Goal: Task Accomplishment & Management: Manage account settings

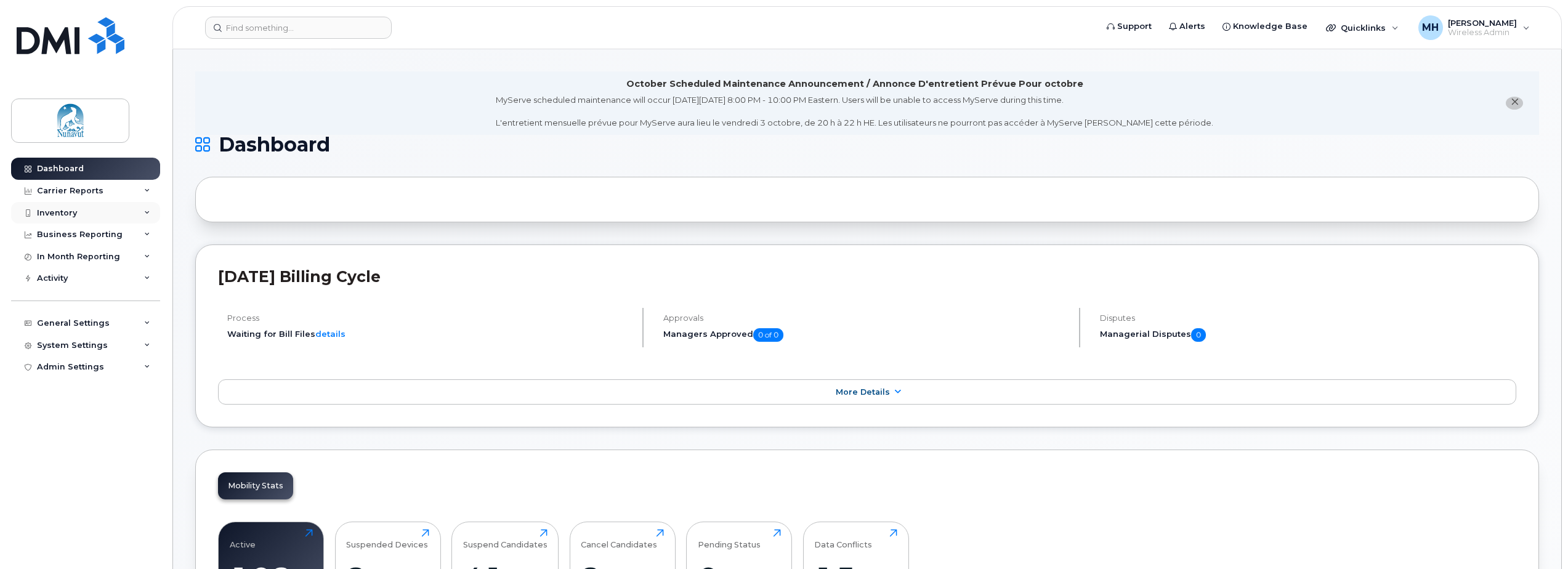
click at [72, 209] on div "Inventory" at bounding box center [56, 214] width 40 height 10
click at [92, 239] on div "Mobility Devices" at bounding box center [77, 235] width 70 height 11
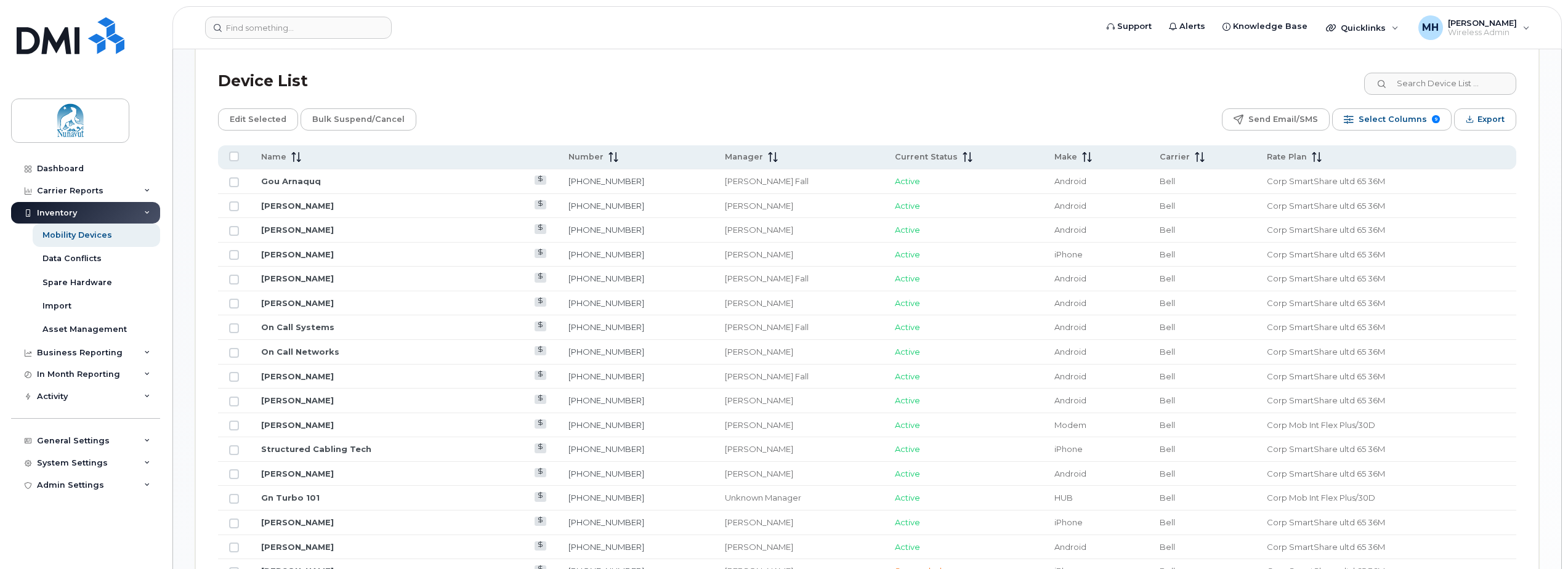
scroll to position [664, 0]
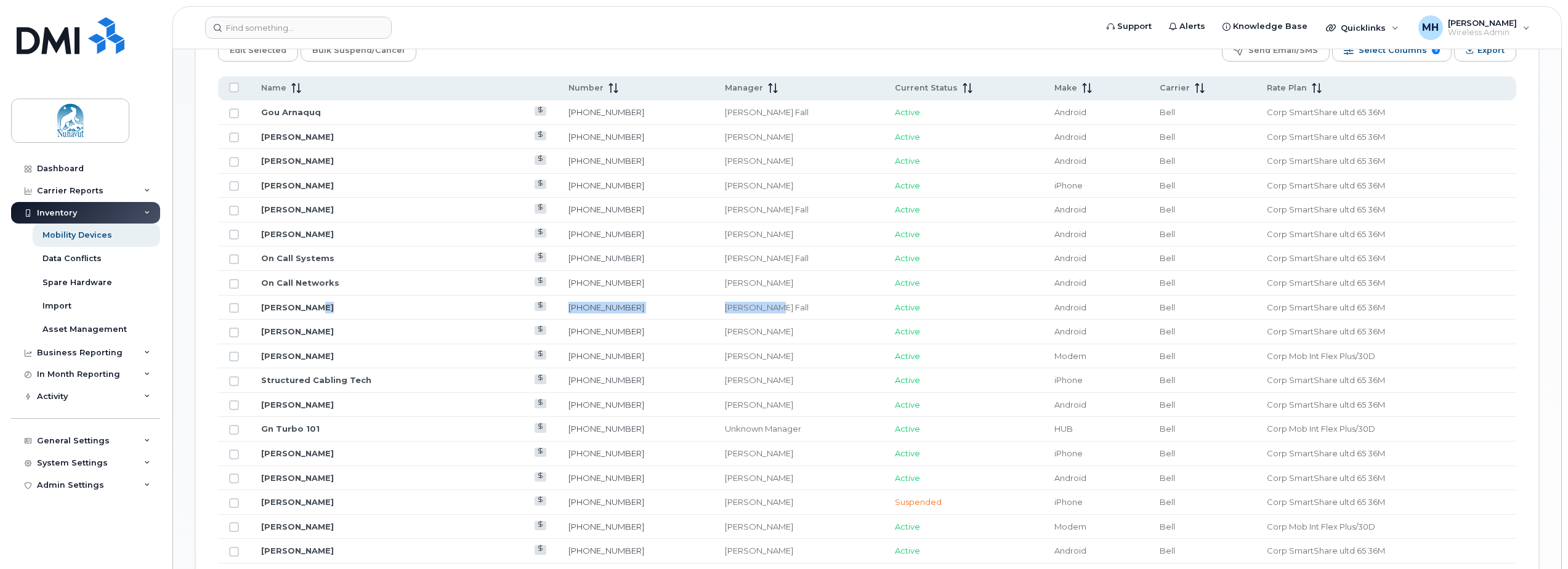
drag, startPoint x: 785, startPoint y: 308, endPoint x: 504, endPoint y: 304, distance: 281.0
click at [504, 304] on tr "Richie Mark 867-222-0198 Abdoul Fall Active Android Bell Corp SmartShare ultd 6…" at bounding box center [867, 307] width 1298 height 25
click at [724, 312] on div "Abdoul Fall" at bounding box center [798, 307] width 147 height 12
drag, startPoint x: 591, startPoint y: 313, endPoint x: 493, endPoint y: 313, distance: 98.0
click at [493, 313] on tr "Richie Mark 867-222-0198 Abdoul Fall Active Android Bell Corp SmartShare ultd 6…" at bounding box center [867, 307] width 1298 height 25
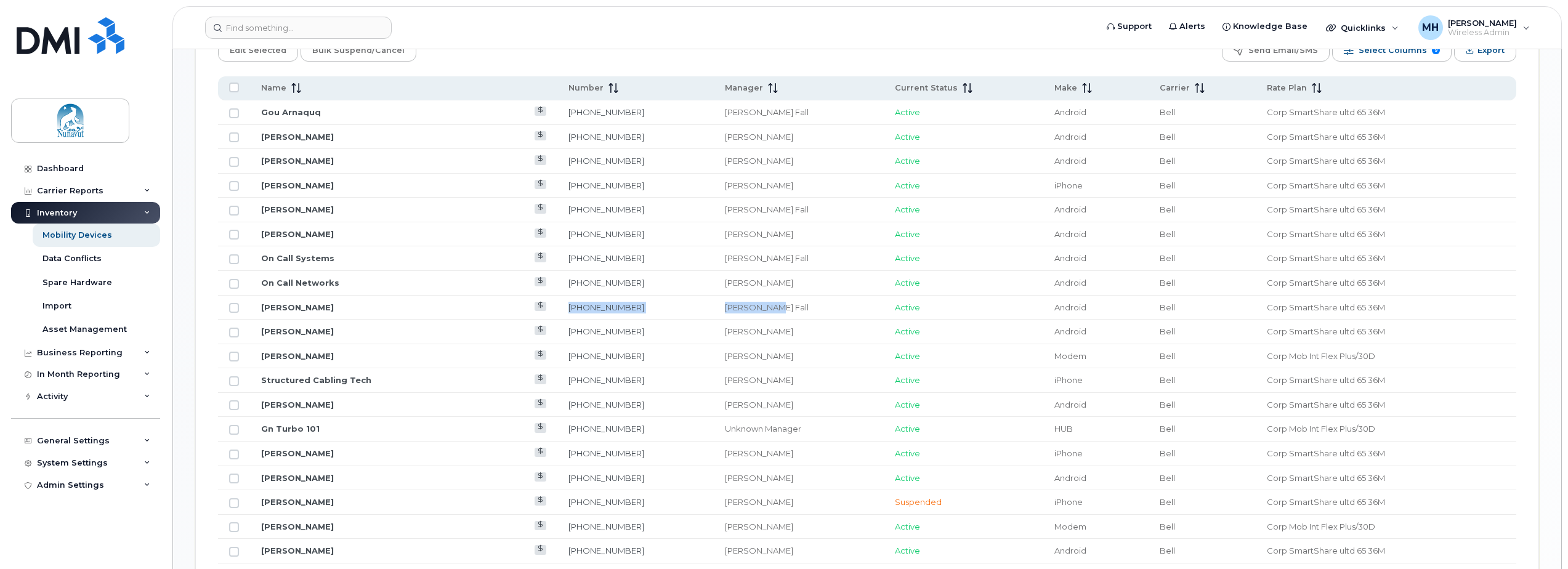
click at [765, 311] on div "Abdoul Fall" at bounding box center [798, 307] width 147 height 12
drag, startPoint x: 763, startPoint y: 311, endPoint x: 275, endPoint y: 307, distance: 488.0
click at [275, 307] on tr "Richie Mark 867-222-0198 Abdoul Fall Active Android Bell Corp SmartShare ultd 6…" at bounding box center [867, 307] width 1298 height 25
click at [381, 307] on td "Richie Mark" at bounding box center [403, 307] width 307 height 25
drag, startPoint x: 711, startPoint y: 308, endPoint x: 515, endPoint y: 312, distance: 196.0
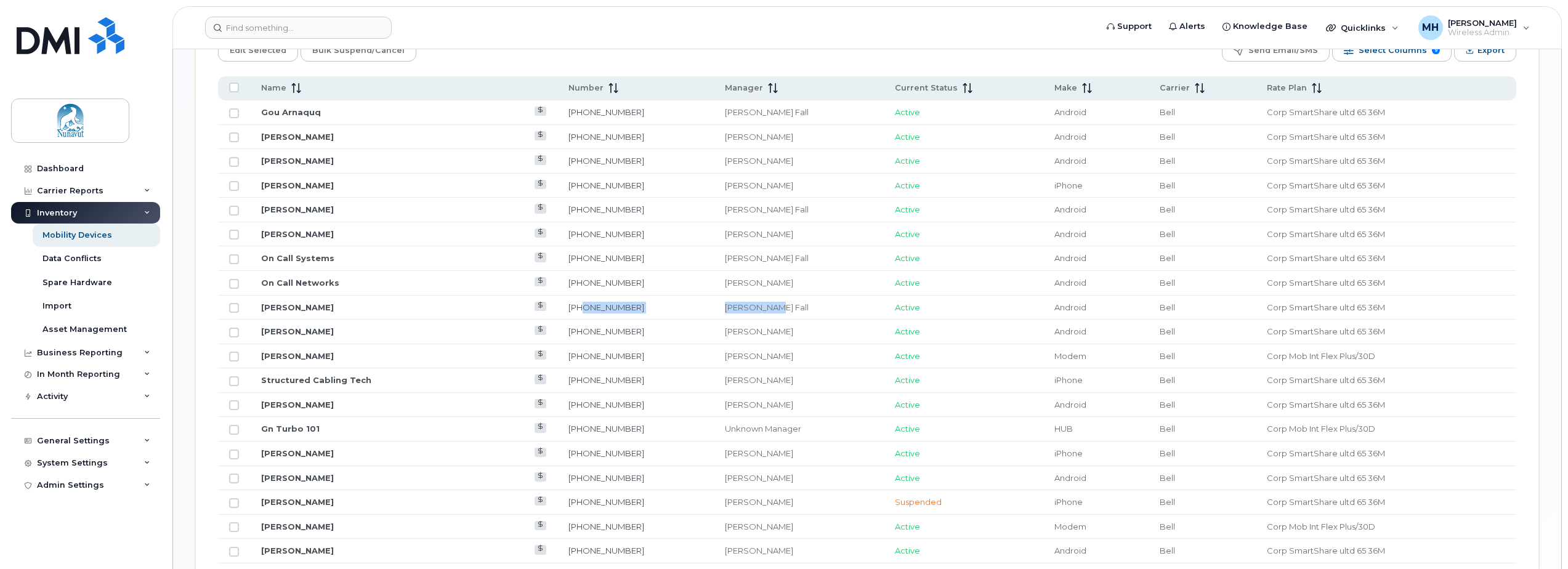
click at [526, 310] on tr "Richie Mark 867-222-0198 Abdoul Fall Active Android Bell Corp SmartShare ultd 6…" at bounding box center [867, 307] width 1298 height 25
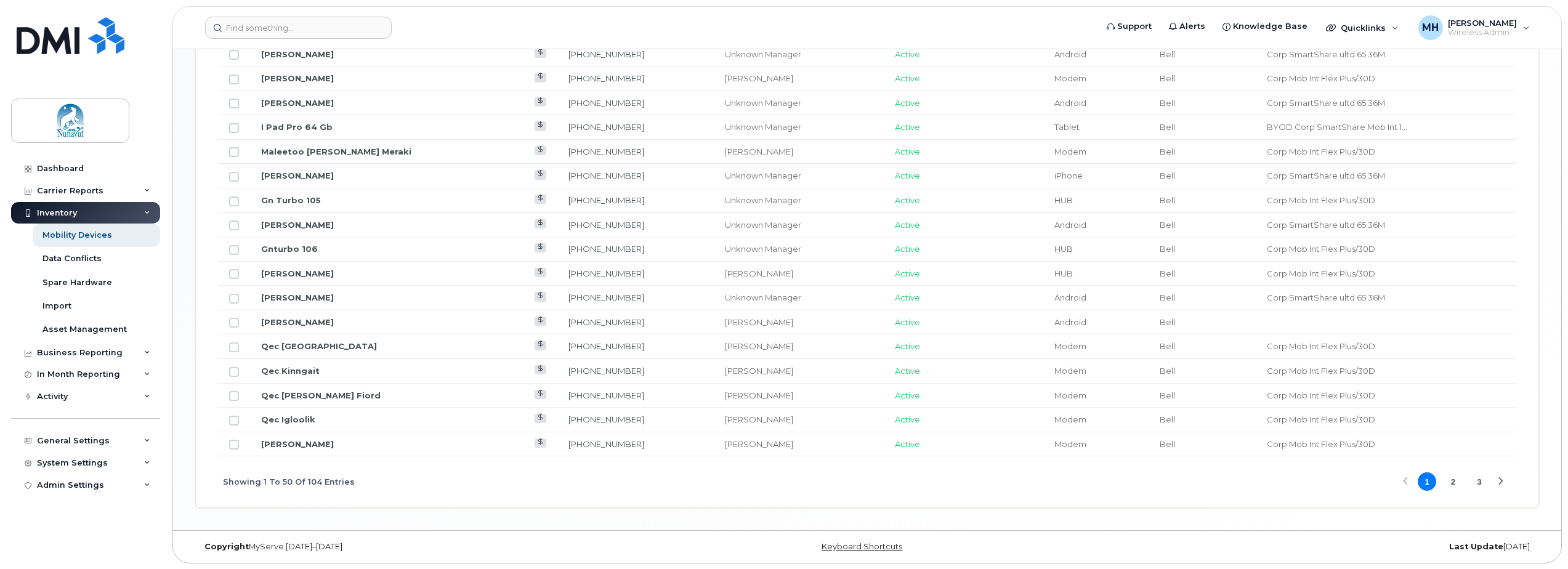
scroll to position [1527, 0]
click at [1449, 481] on button "2" at bounding box center [1453, 481] width 19 height 19
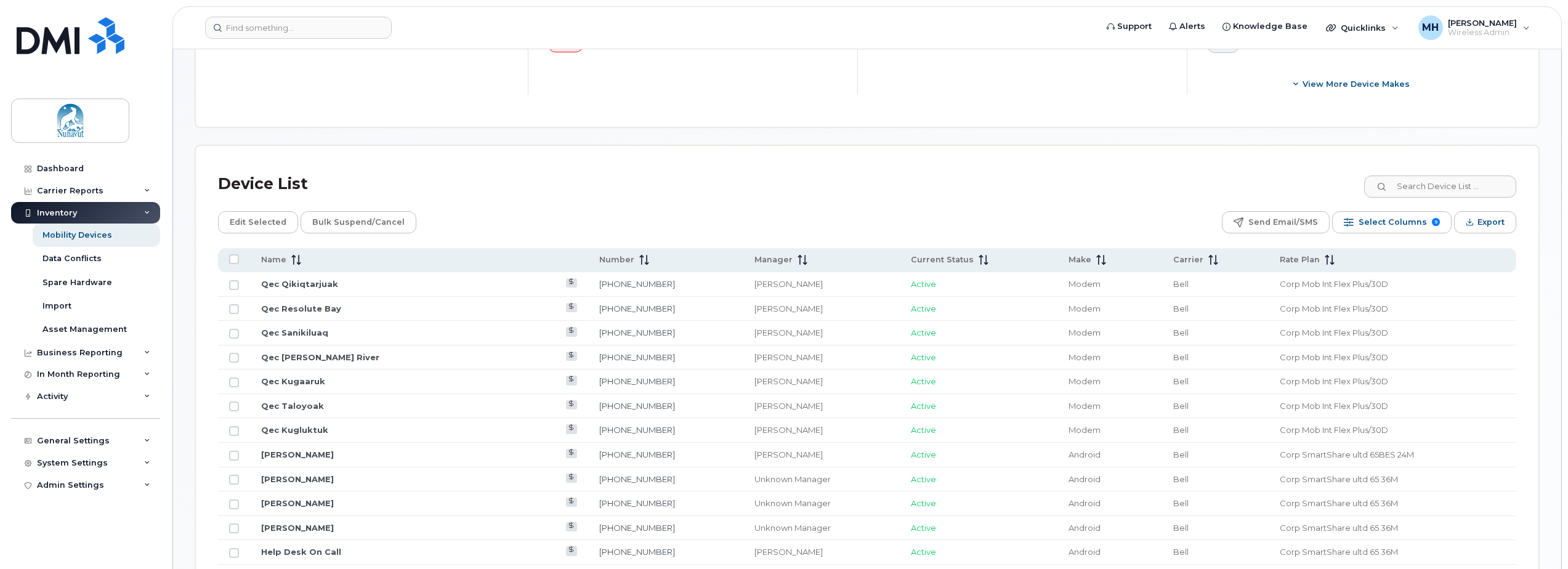
scroll to position [906, 0]
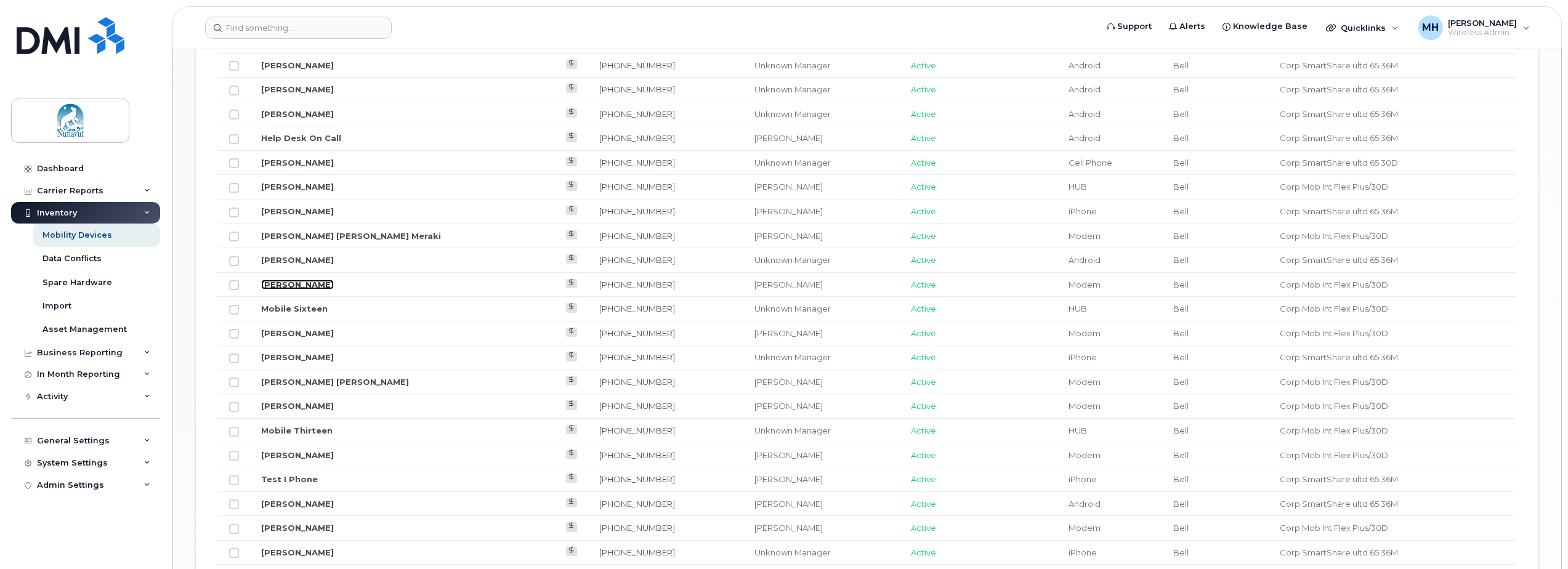
click at [309, 284] on link "Nathaniel Alexander Meraki" at bounding box center [297, 284] width 72 height 10
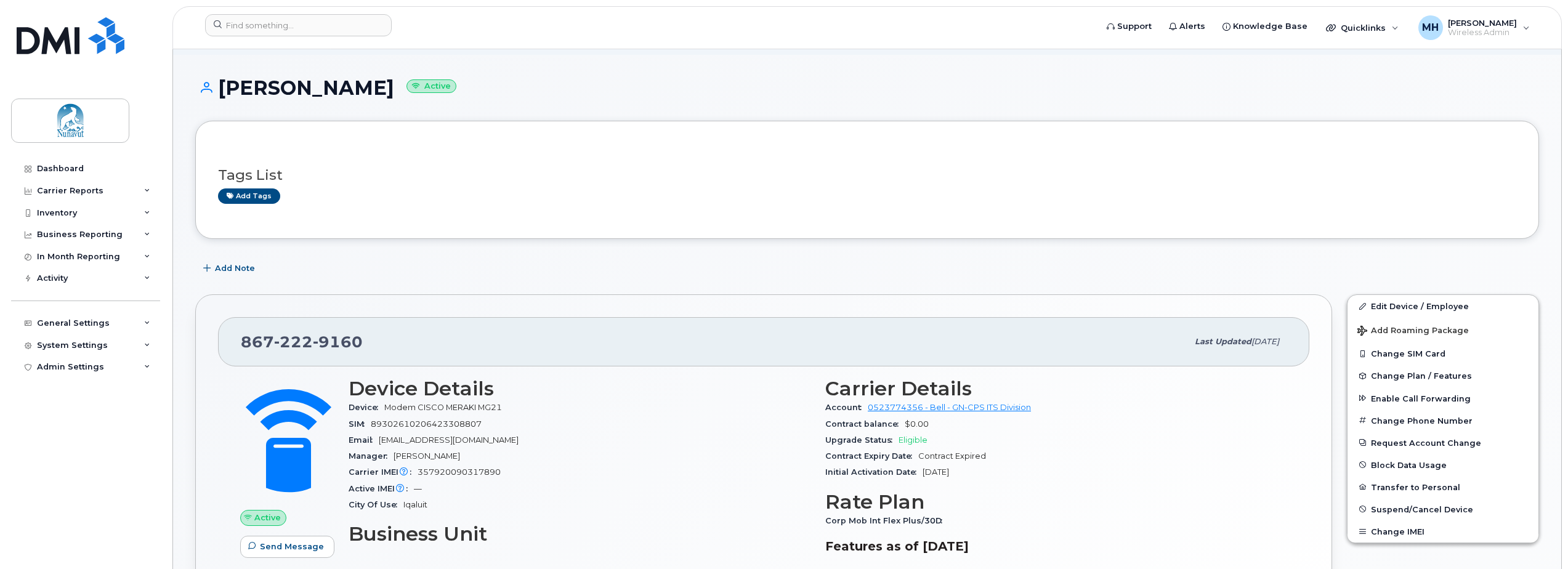
scroll to position [124, 0]
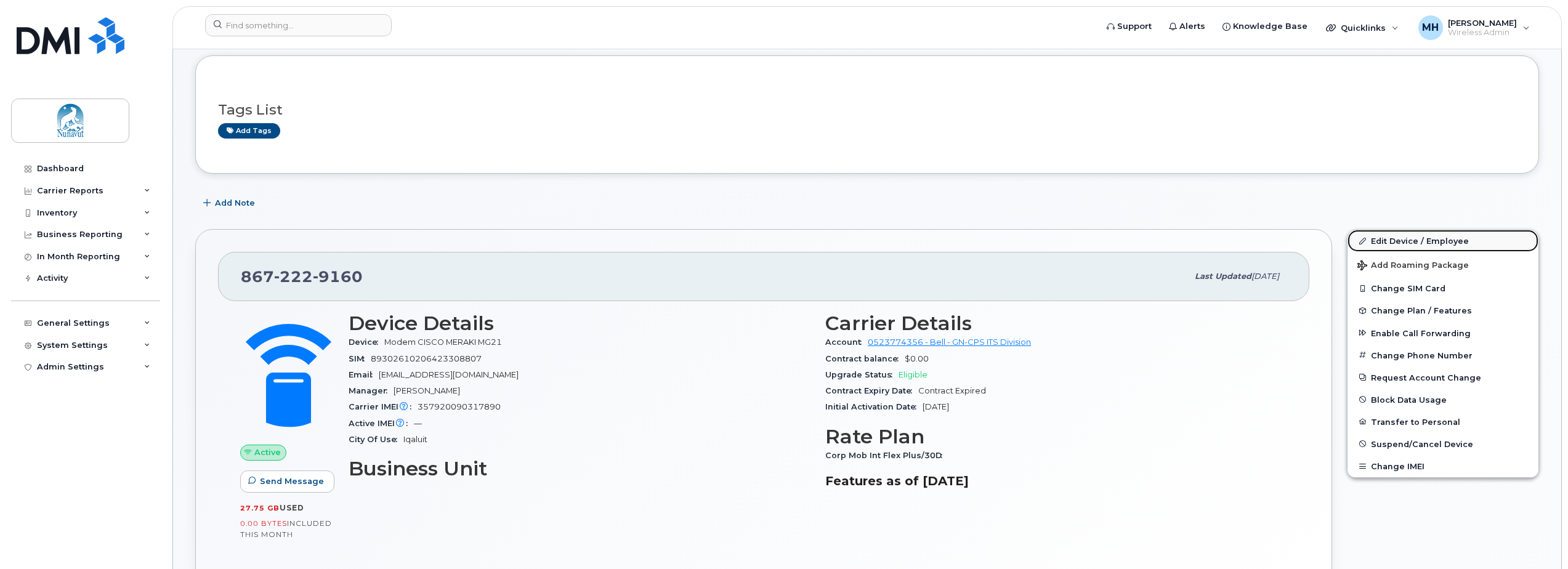
click at [1377, 244] on link "Edit Device / Employee" at bounding box center [1443, 241] width 191 height 22
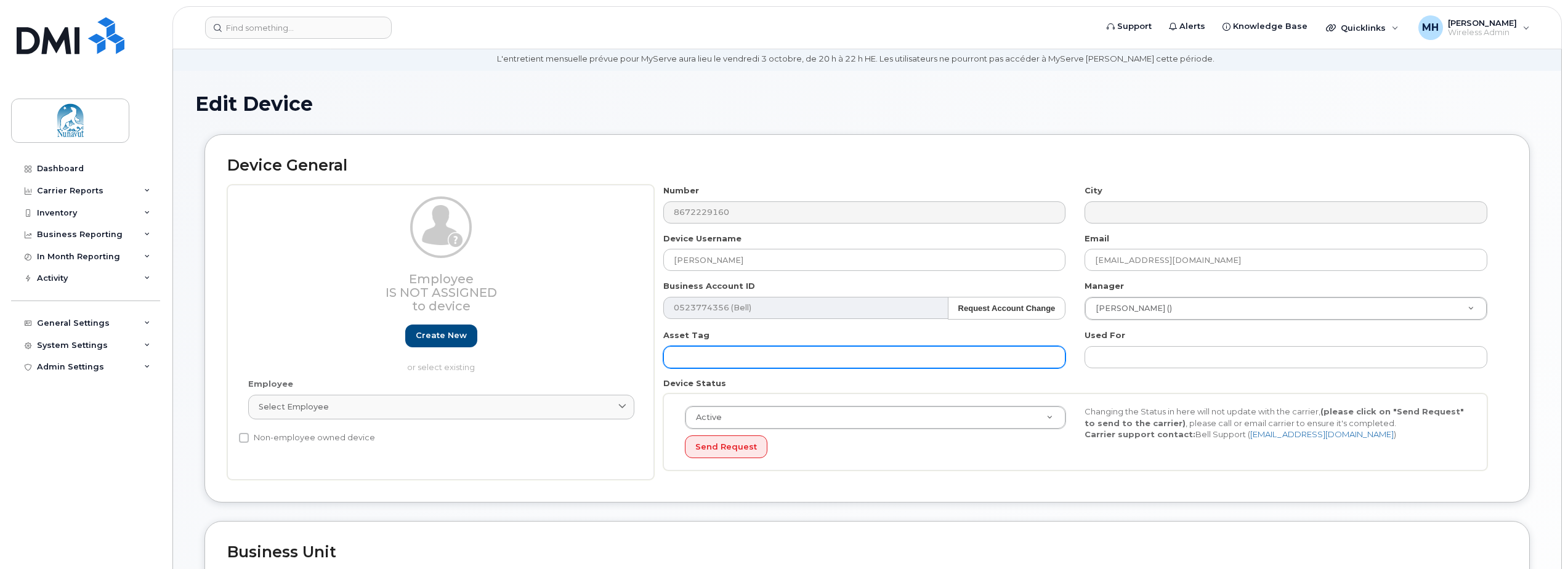
scroll to position [124, 0]
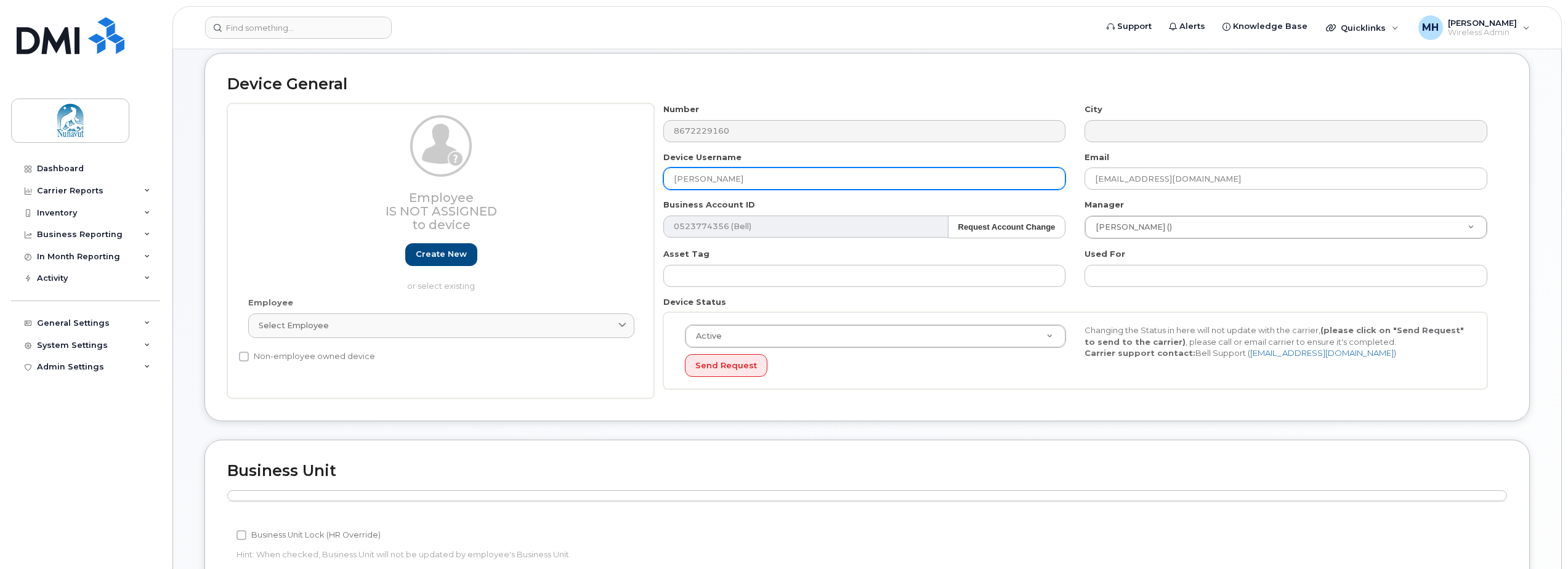
drag, startPoint x: 755, startPoint y: 177, endPoint x: 363, endPoint y: 179, distance: 392.0
click at [367, 179] on div "Employee Is not assigned to device Create new or select existing Employee Selec…" at bounding box center [867, 251] width 1279 height 295
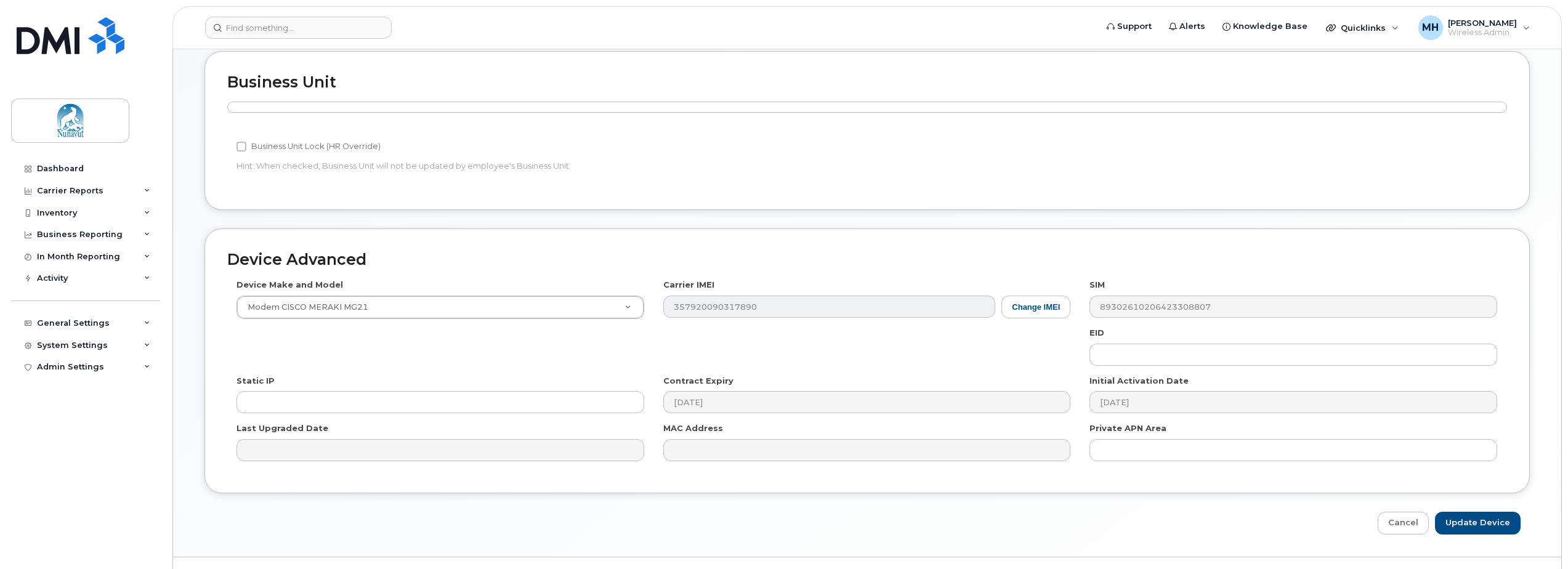
scroll to position [539, 0]
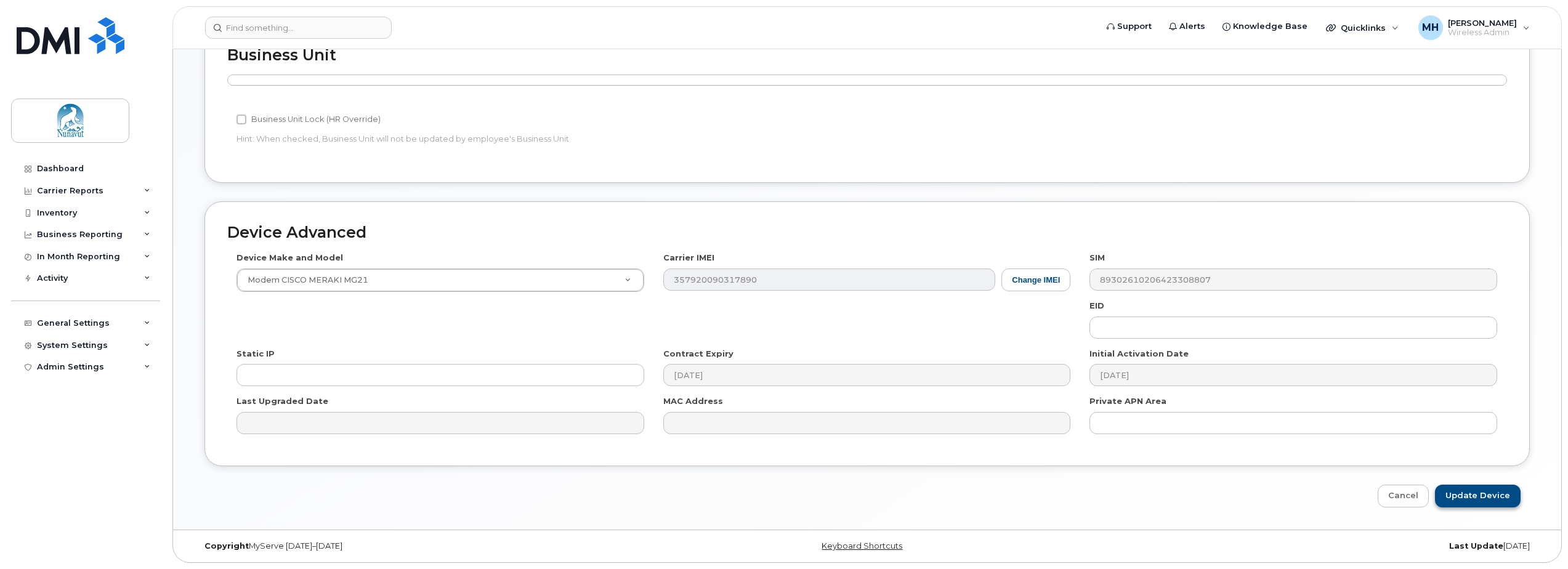
type input "Richie Mark Meraki"
click at [1474, 491] on input "Update Device" at bounding box center [1477, 496] width 86 height 23
type input "Saving..."
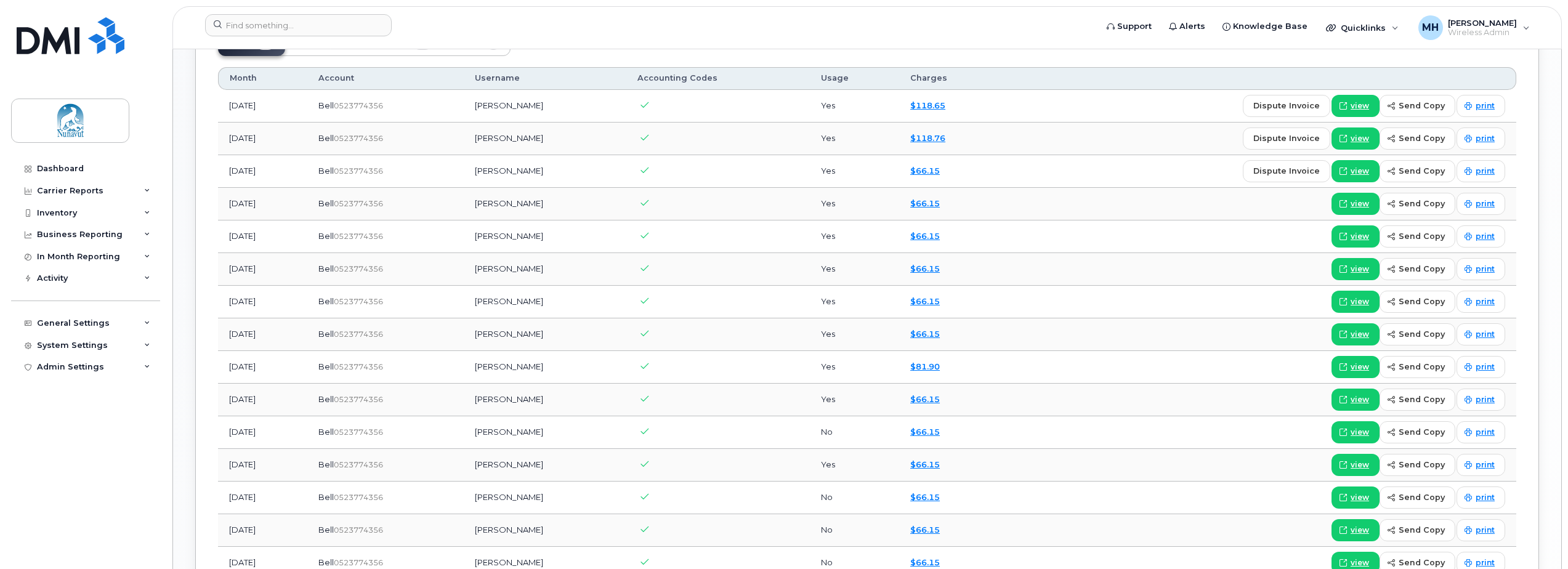
scroll to position [856, 0]
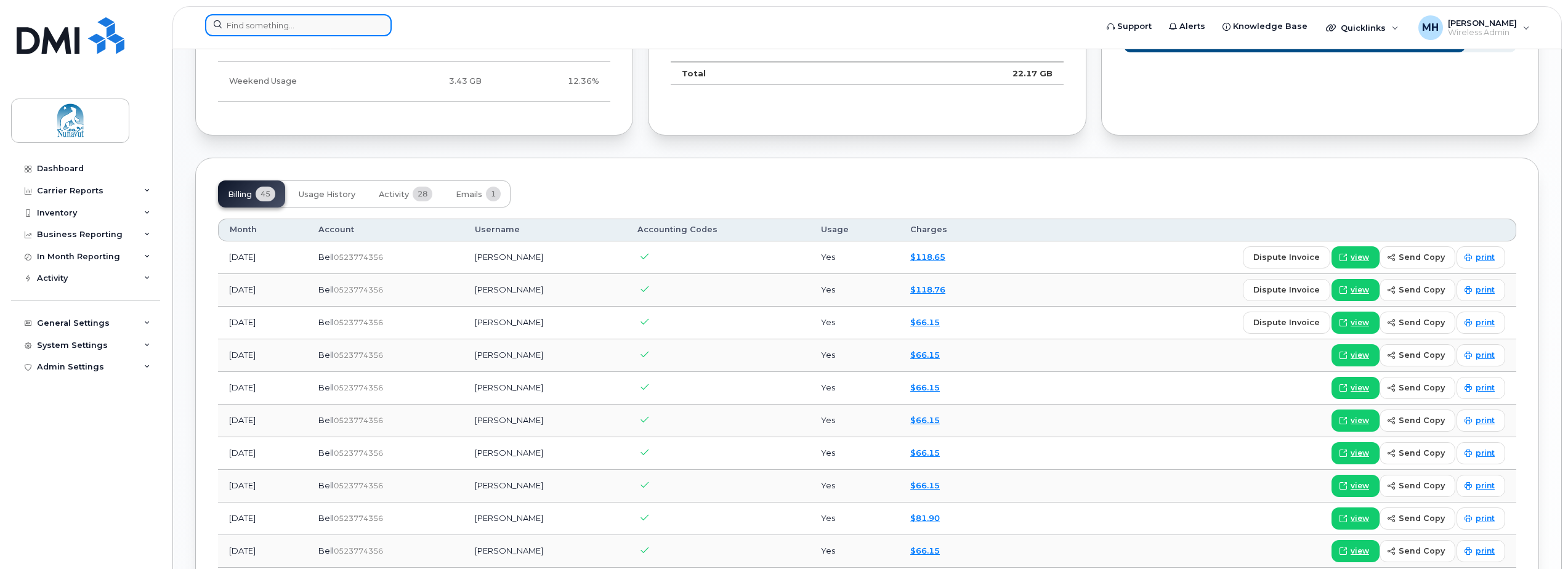
click at [282, 23] on input at bounding box center [298, 26] width 186 height 22
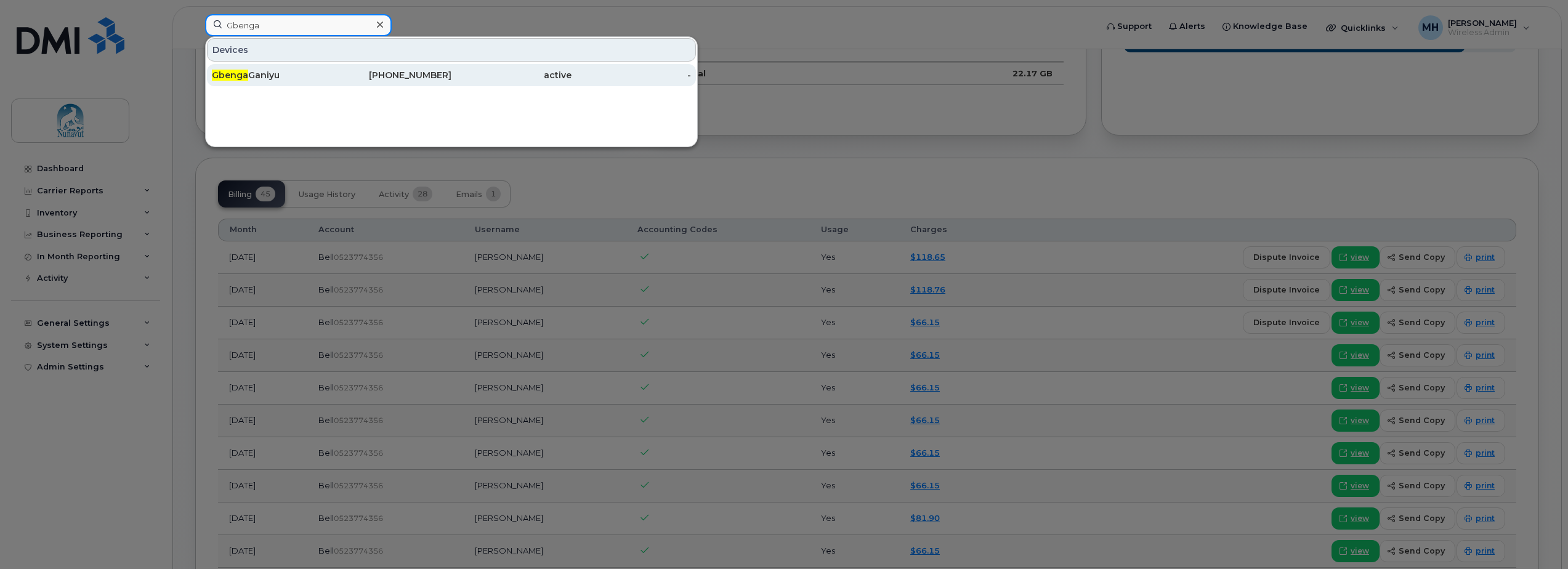
type input "Gbenga"
click at [334, 72] on div "867-222-9100" at bounding box center [392, 75] width 120 height 12
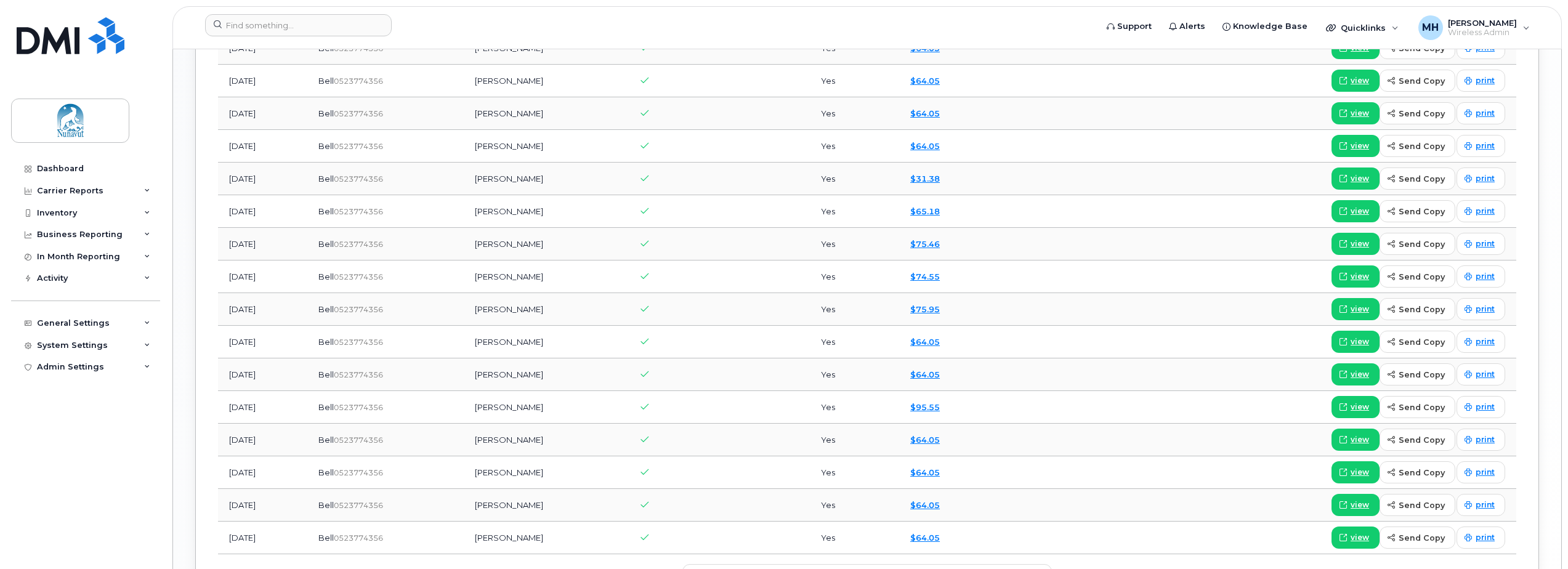
scroll to position [1480, 0]
